Goal: Task Accomplishment & Management: Use online tool/utility

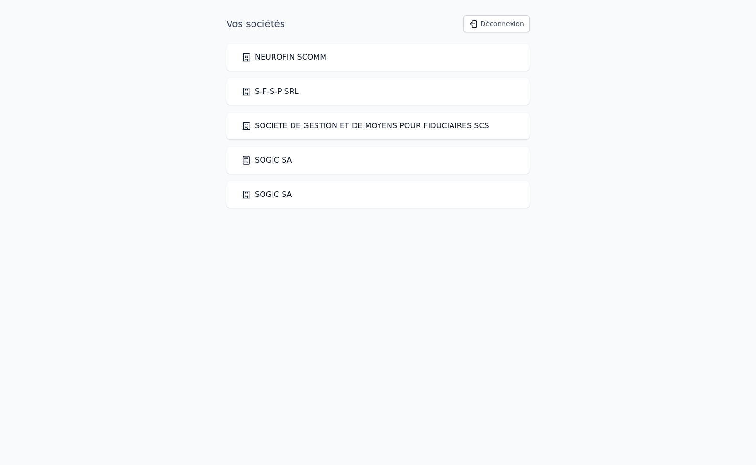
click at [274, 163] on link "SOGIC SA" at bounding box center [267, 160] width 51 height 11
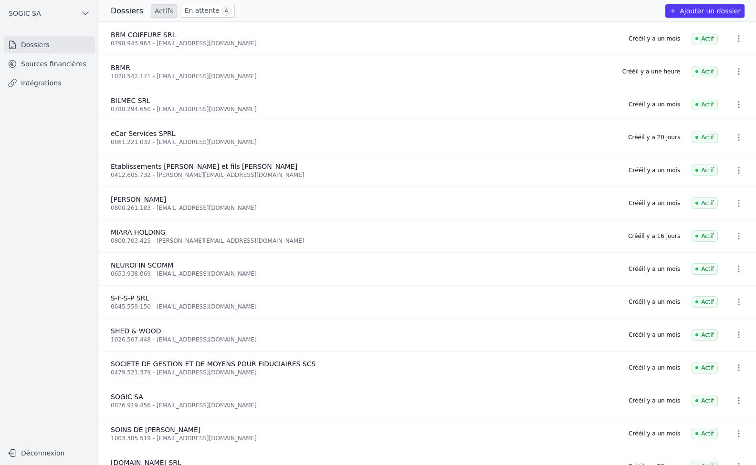
click at [46, 81] on link "Intégrations" at bounding box center [49, 82] width 91 height 17
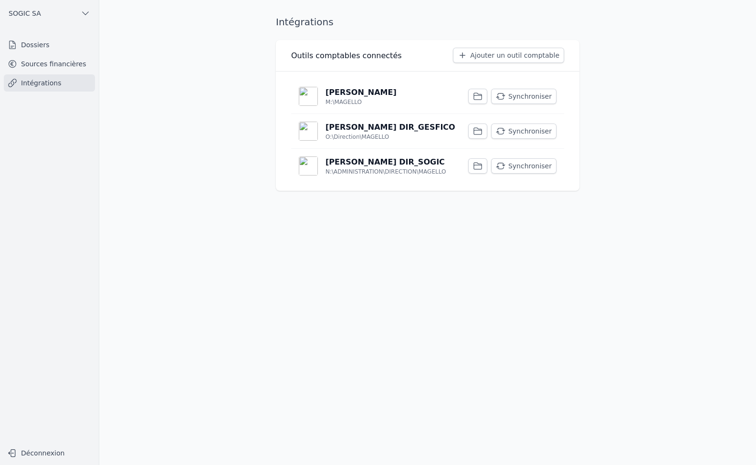
click at [521, 95] on button "Synchroniser" at bounding box center [523, 96] width 65 height 15
